Goal: Transaction & Acquisition: Purchase product/service

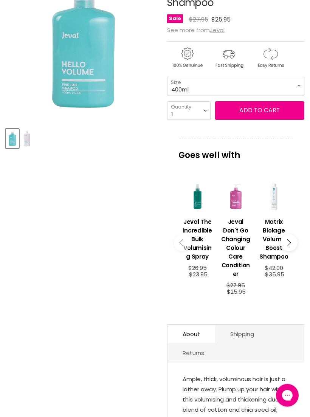
click at [291, 247] on button "Main content" at bounding box center [288, 242] width 17 height 17
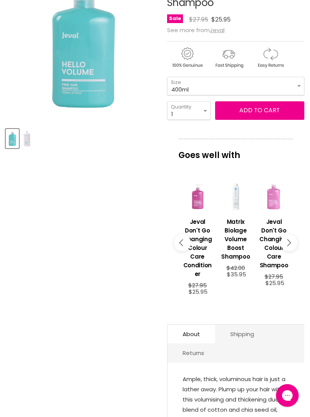
click at [293, 244] on button "Main content" at bounding box center [288, 242] width 17 height 17
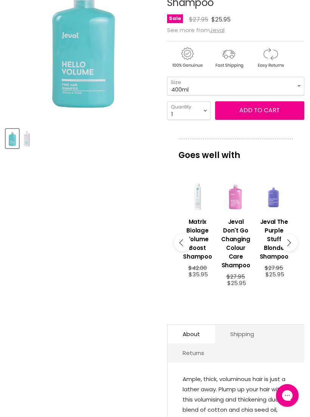
click at [292, 248] on button "Main content" at bounding box center [288, 242] width 17 height 17
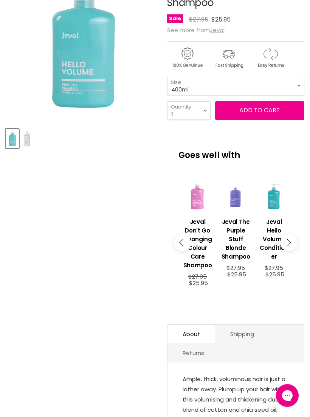
click at [275, 230] on h3 "Jeval Hello Volume Conditioner" at bounding box center [273, 238] width 31 height 43
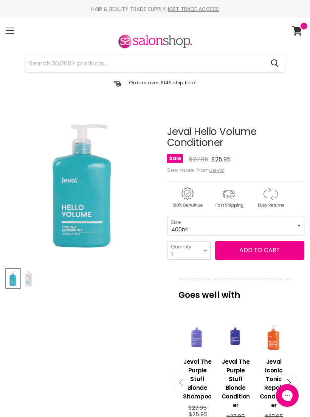
click at [281, 253] on button "Add to cart" at bounding box center [259, 250] width 89 height 18
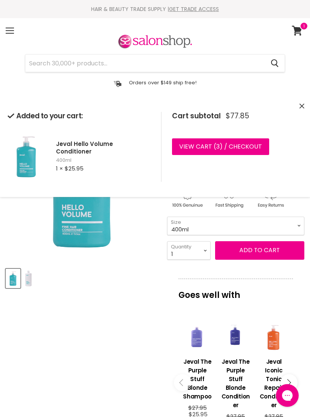
click at [250, 141] on link "View cart ( 3 ) / Checkout" at bounding box center [220, 146] width 97 height 17
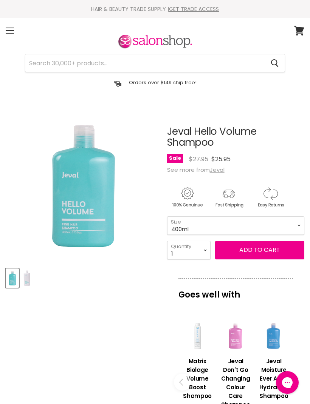
click at [109, 60] on input "Search" at bounding box center [144, 62] width 239 height 17
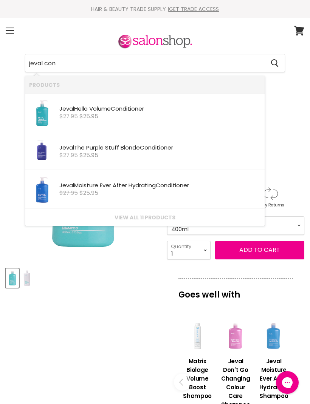
type input "jeval cond"
click at [116, 116] on div "$27.95 $25.95" at bounding box center [159, 116] width 201 height 6
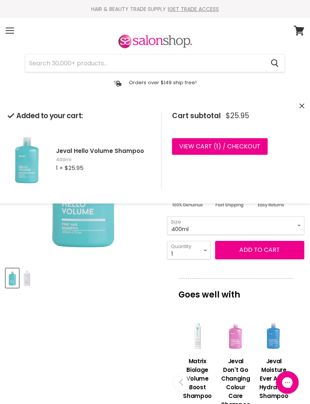
click at [247, 143] on link "View cart ( 1 ) / Checkout" at bounding box center [220, 146] width 96 height 17
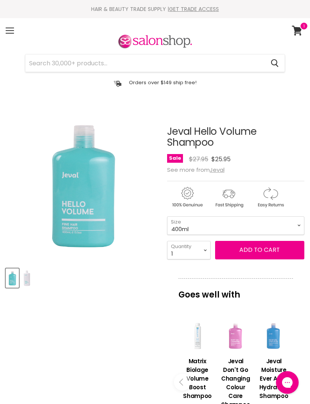
click at [31, 279] on img "Product thumbnails" at bounding box center [27, 278] width 10 height 18
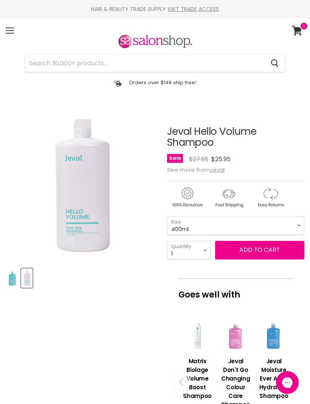
click at [30, 280] on img "Product thumbnails" at bounding box center [27, 278] width 10 height 18
click at [219, 171] on u "Jeval" at bounding box center [217, 170] width 15 height 8
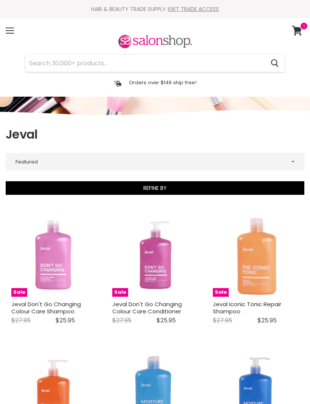
select select "manual"
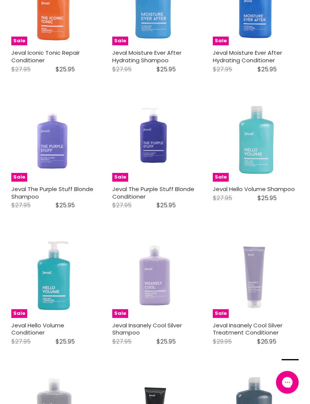
scroll to position [405, 0]
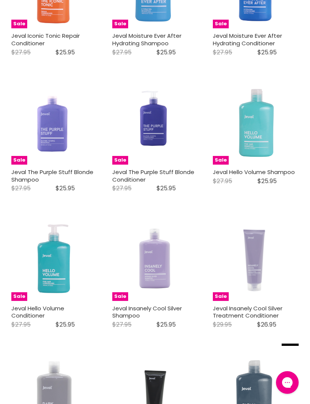
click at [61, 274] on img "Main content" at bounding box center [53, 258] width 49 height 86
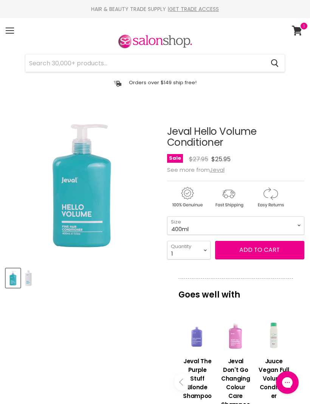
click at [295, 32] on icon at bounding box center [297, 31] width 10 height 10
